Goal: Transaction & Acquisition: Purchase product/service

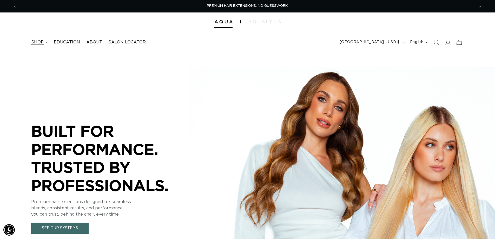
click at [34, 40] on span "shop" at bounding box center [37, 41] width 12 height 5
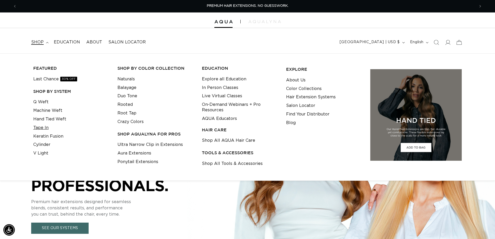
click at [44, 126] on link "Tape In" at bounding box center [40, 127] width 15 height 9
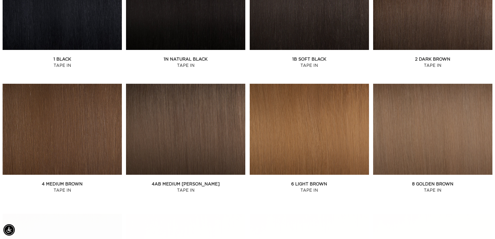
scroll to position [286, 0]
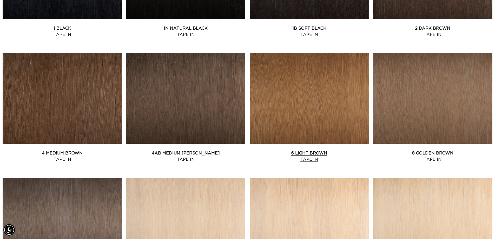
click at [286, 150] on link "6 Light Brown Tape In" at bounding box center [309, 156] width 119 height 12
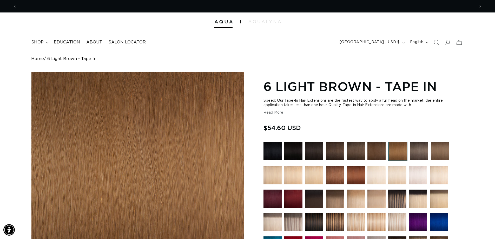
scroll to position [0, 458]
